Goal: Task Accomplishment & Management: Use online tool/utility

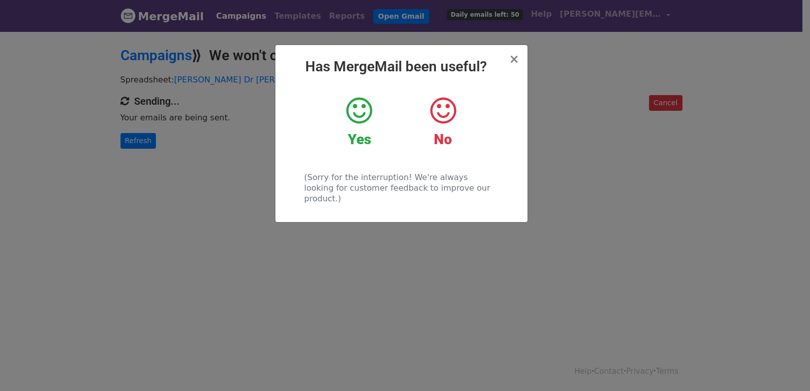
drag, startPoint x: 346, startPoint y: 324, endPoint x: 214, endPoint y: 188, distance: 190.1
click at [341, 318] on div "× Has MergeMail been useful? Yes No (Sorry for the interruption! We're always l…" at bounding box center [405, 210] width 810 height 361
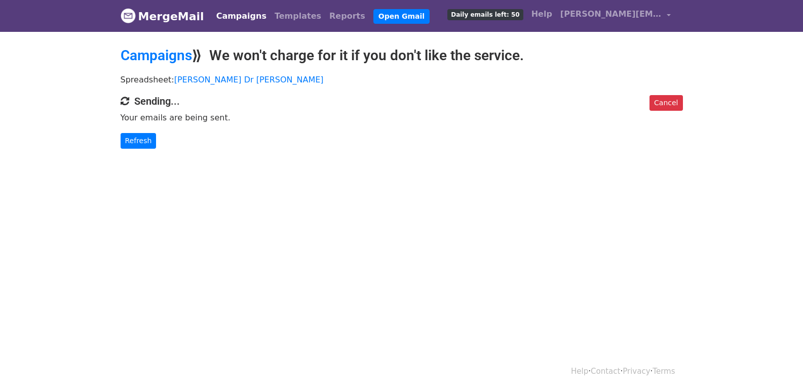
click at [137, 136] on div "Cancel Sending... Your emails are being sent. Refresh" at bounding box center [401, 122] width 577 height 54
click at [137, 137] on link "Refresh" at bounding box center [139, 141] width 36 height 16
click at [138, 139] on link "Refresh" at bounding box center [139, 141] width 36 height 16
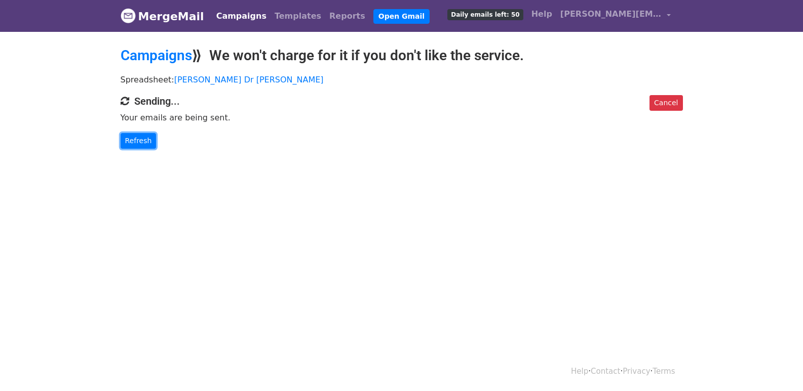
click at [139, 140] on link "Refresh" at bounding box center [139, 141] width 36 height 16
click at [146, 152] on body "MergeMail Campaigns Templates Reports Open Gmail Daily emails left: 50 Help tom…" at bounding box center [401, 94] width 803 height 189
click at [127, 143] on link "Refresh" at bounding box center [139, 141] width 36 height 16
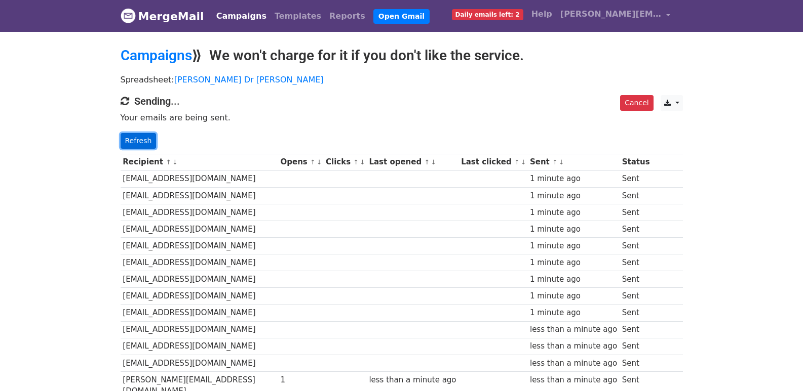
click at [129, 144] on link "Refresh" at bounding box center [139, 141] width 36 height 16
